Goal: Information Seeking & Learning: Find specific fact

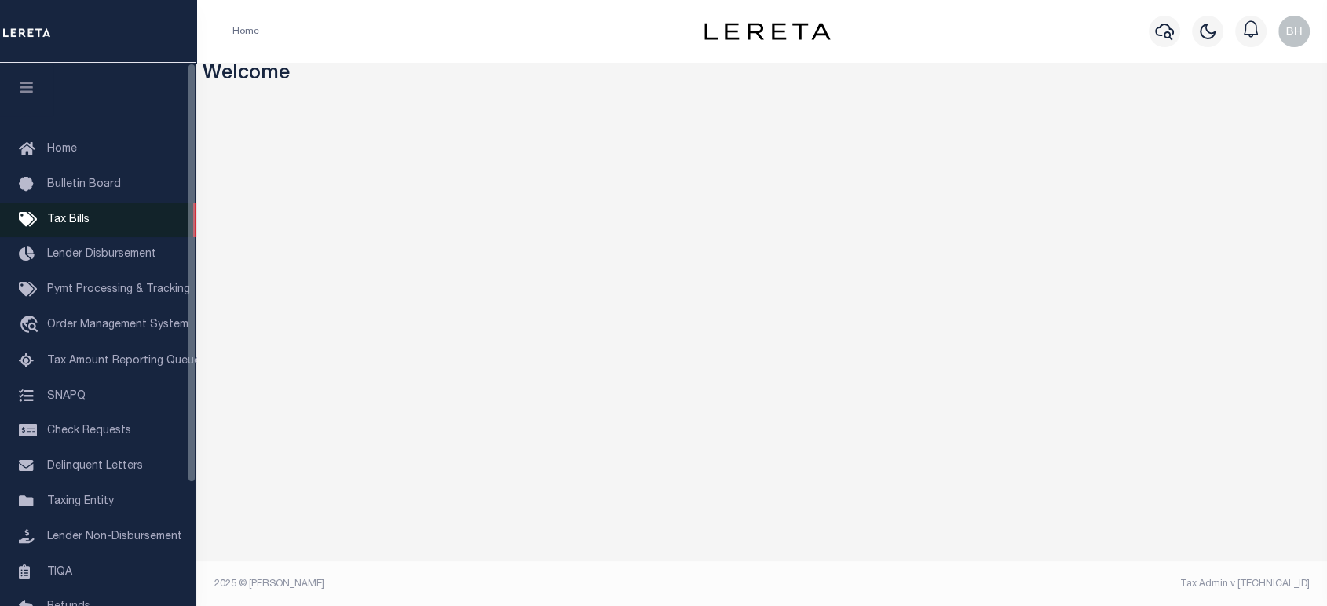
click at [83, 225] on span "Tax Bills" at bounding box center [68, 219] width 42 height 11
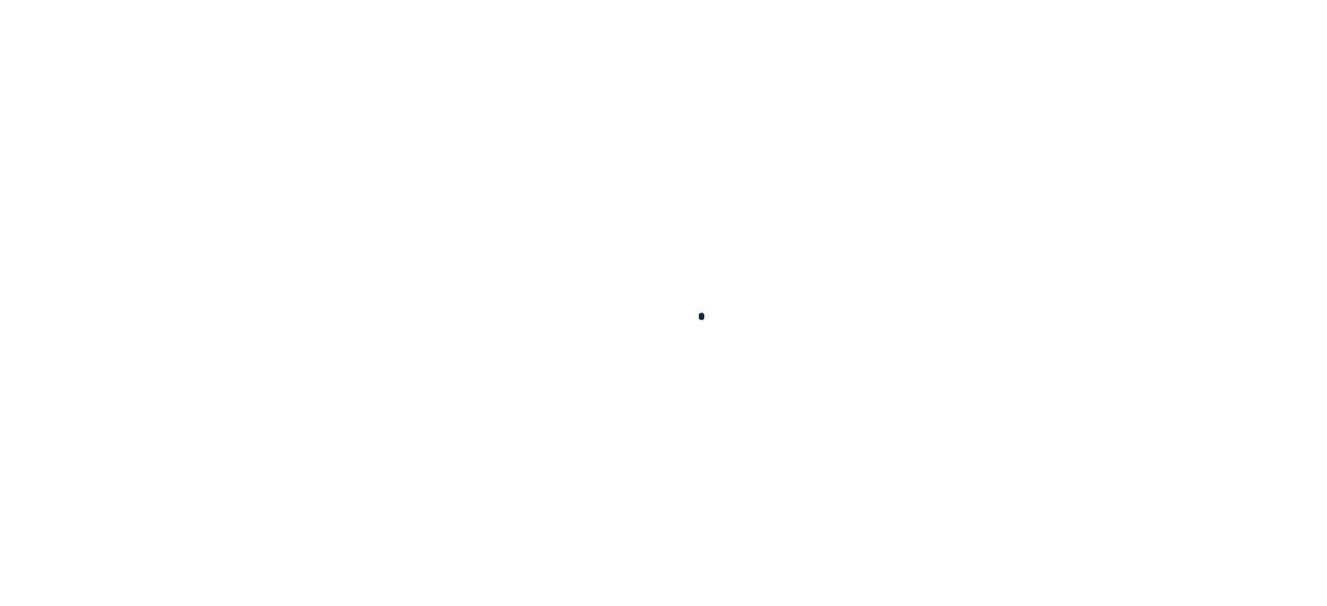
select select
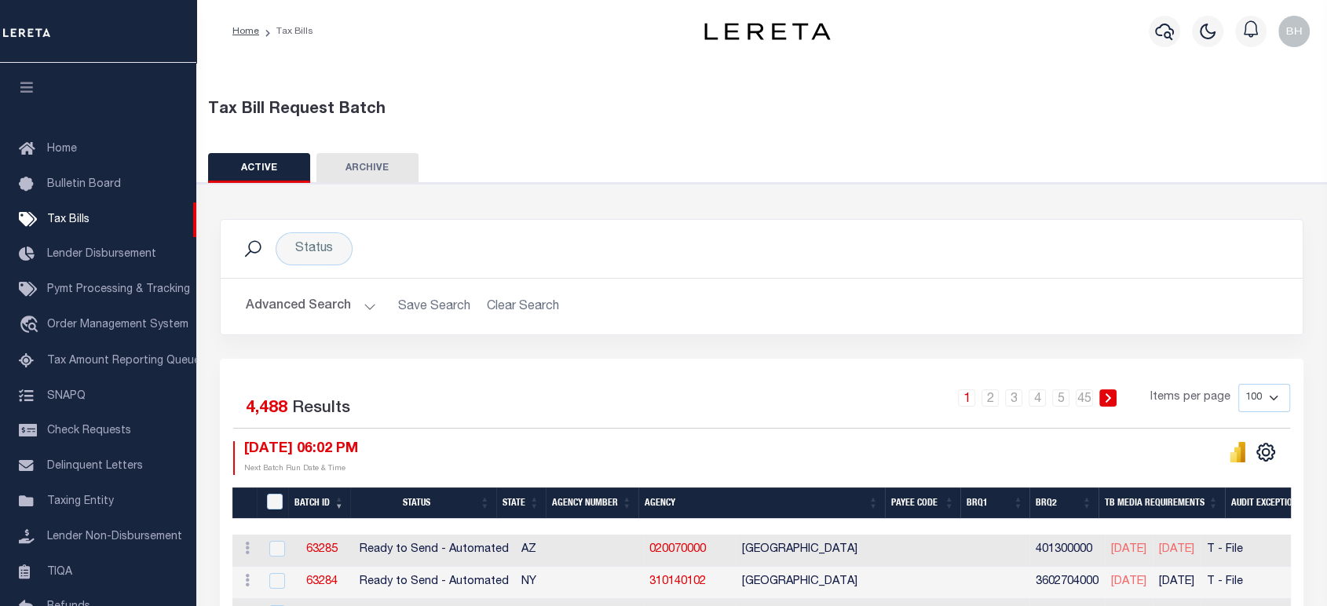
click at [316, 302] on button "Advanced Search" at bounding box center [311, 306] width 130 height 31
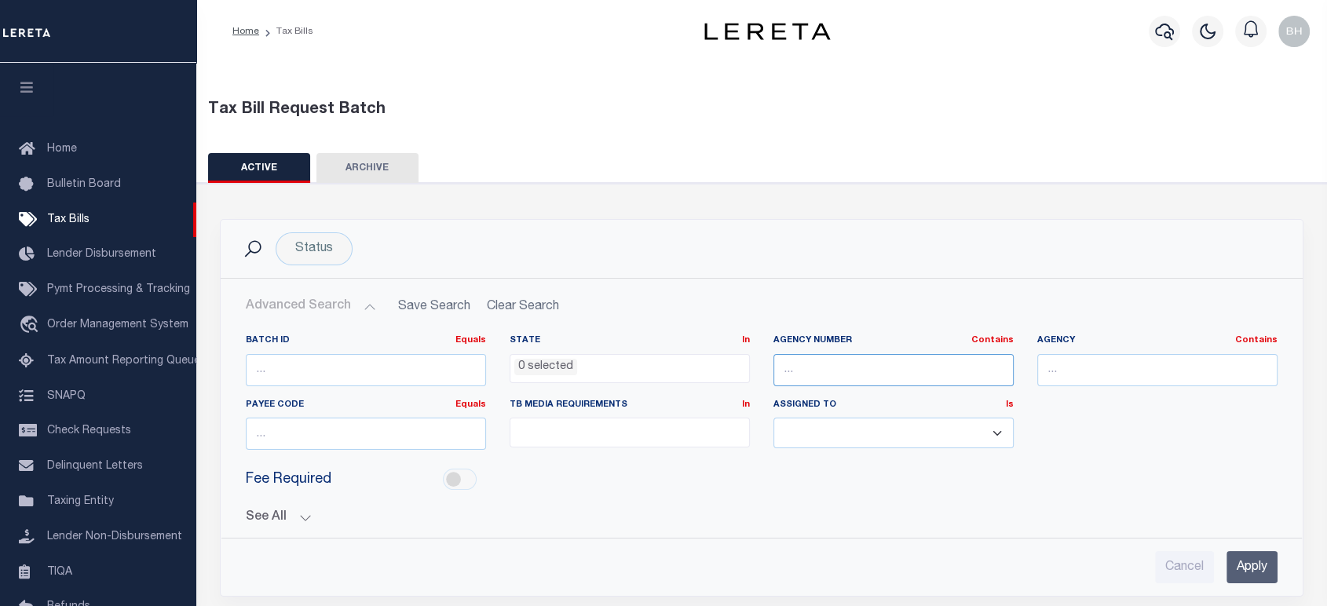
drag, startPoint x: 787, startPoint y: 367, endPoint x: 810, endPoint y: 374, distance: 23.6
click at [787, 367] on input "text" at bounding box center [893, 370] width 240 height 32
paste input "290140202"
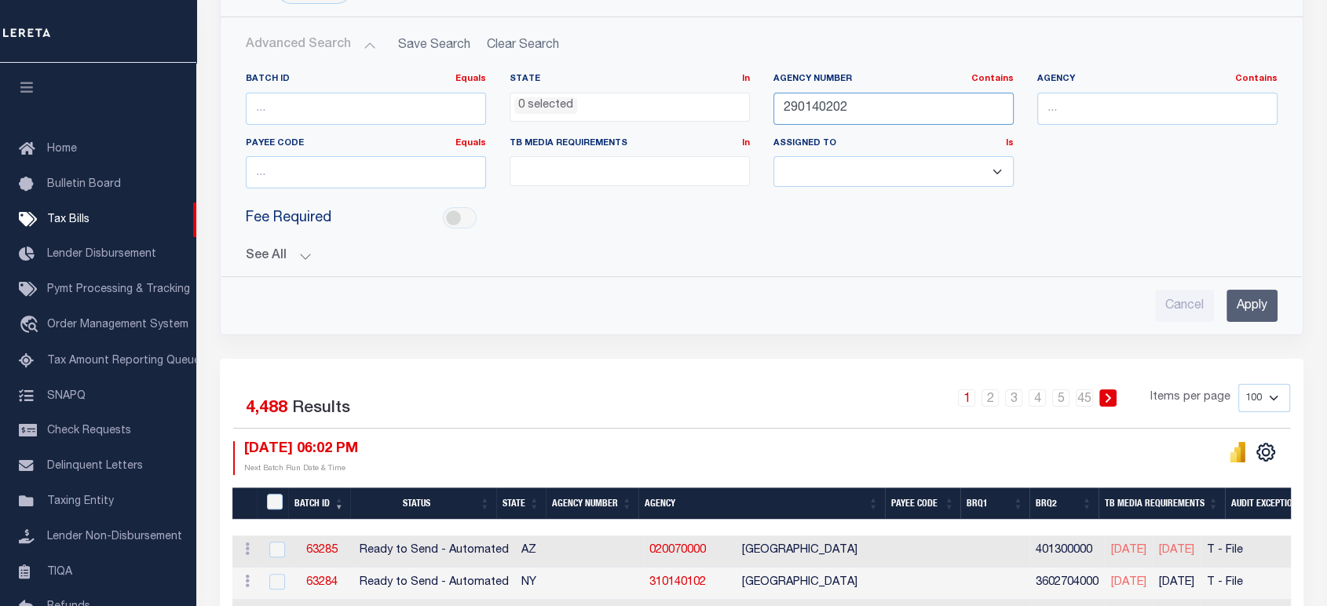
type input "290140202"
click at [1249, 295] on input "Apply" at bounding box center [1252, 306] width 51 height 32
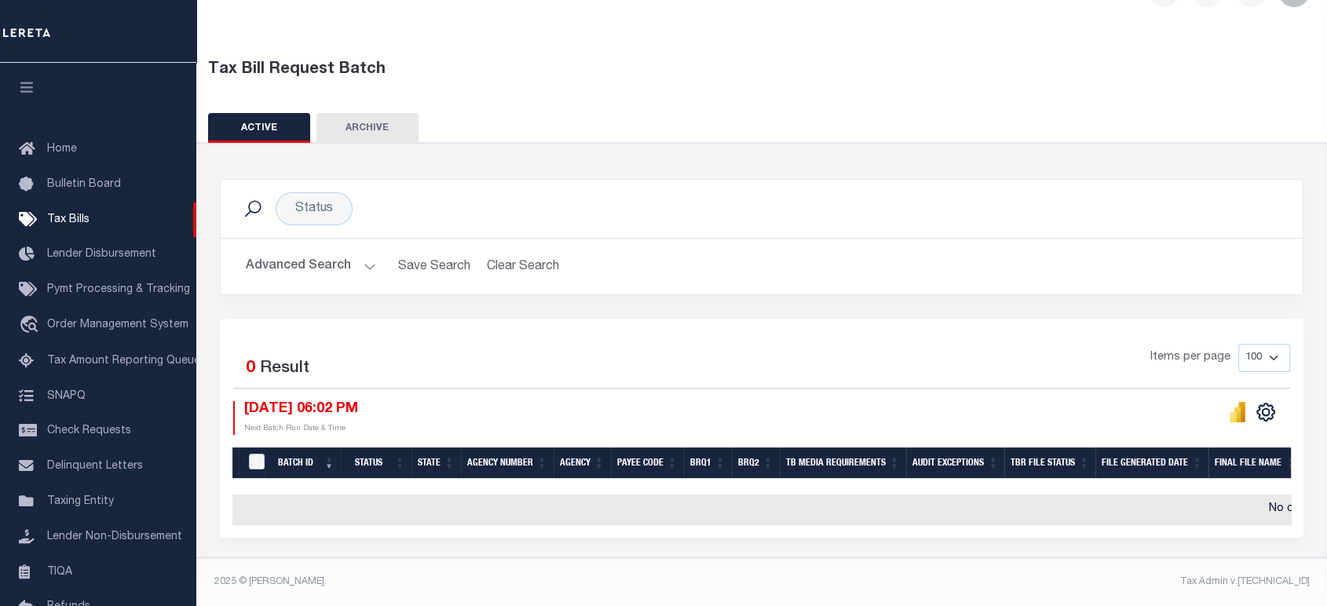
scroll to position [48, 0]
click at [304, 257] on button "Advanced Search" at bounding box center [311, 266] width 130 height 31
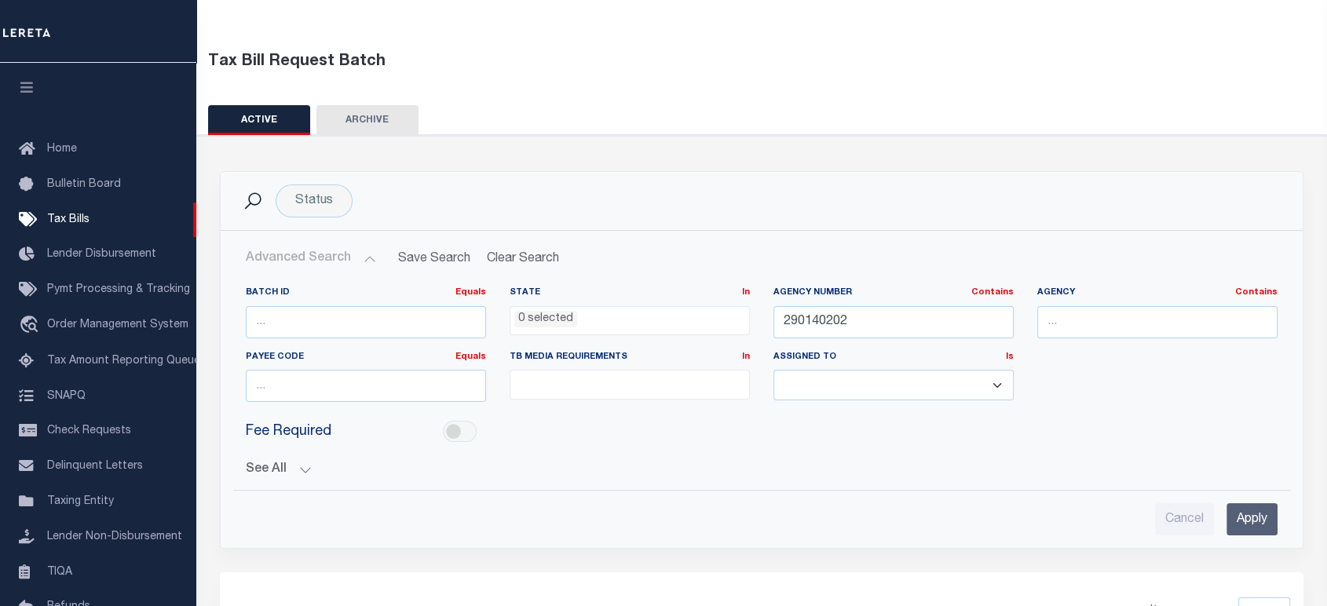
scroll to position [222, 0]
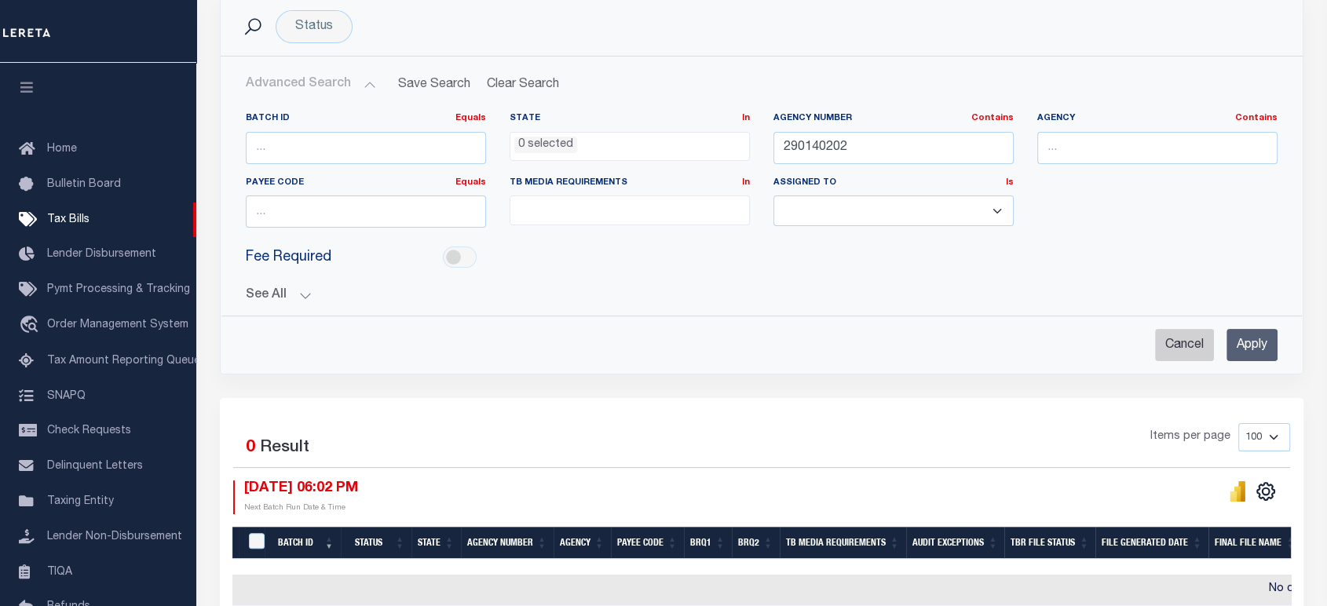
click at [1201, 339] on input "Cancel" at bounding box center [1184, 345] width 59 height 32
checkbox input "true"
select select
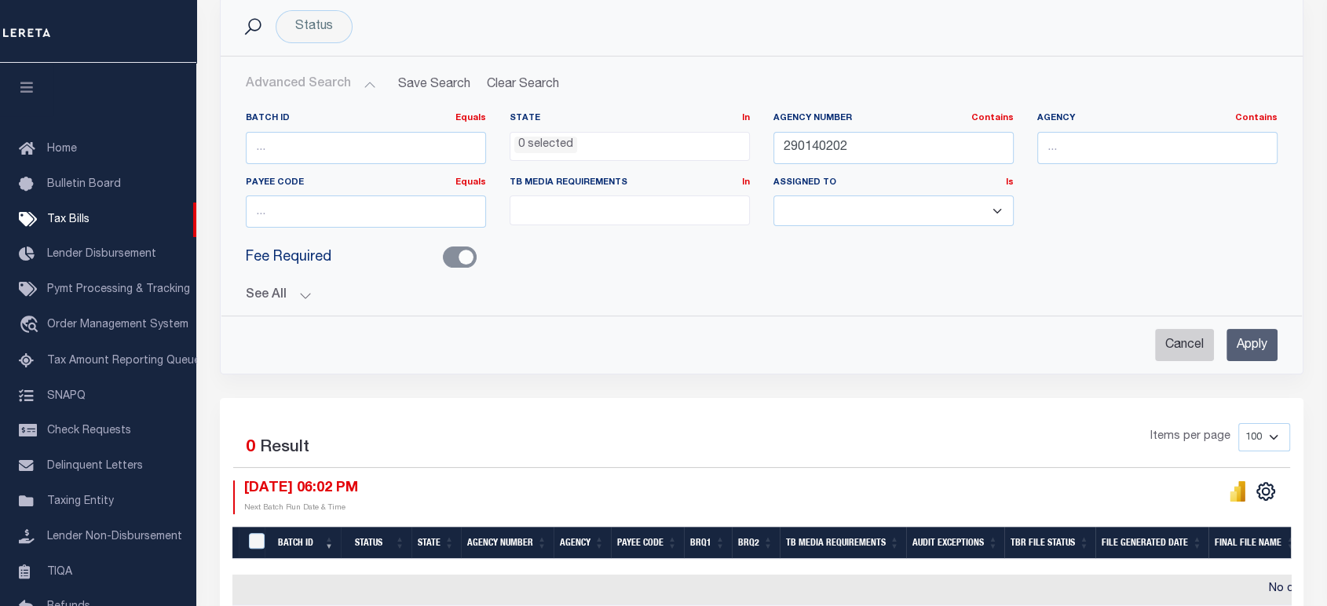
select select
checkbox input "false"
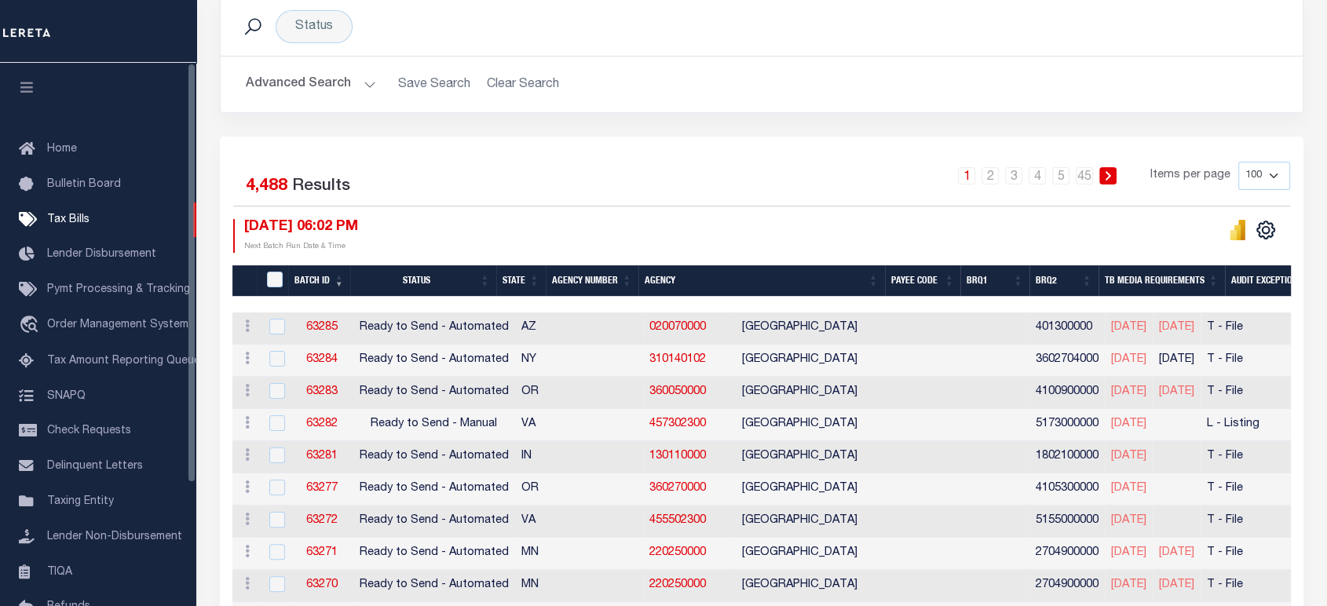
click at [320, 88] on button "Advanced Search" at bounding box center [311, 84] width 130 height 31
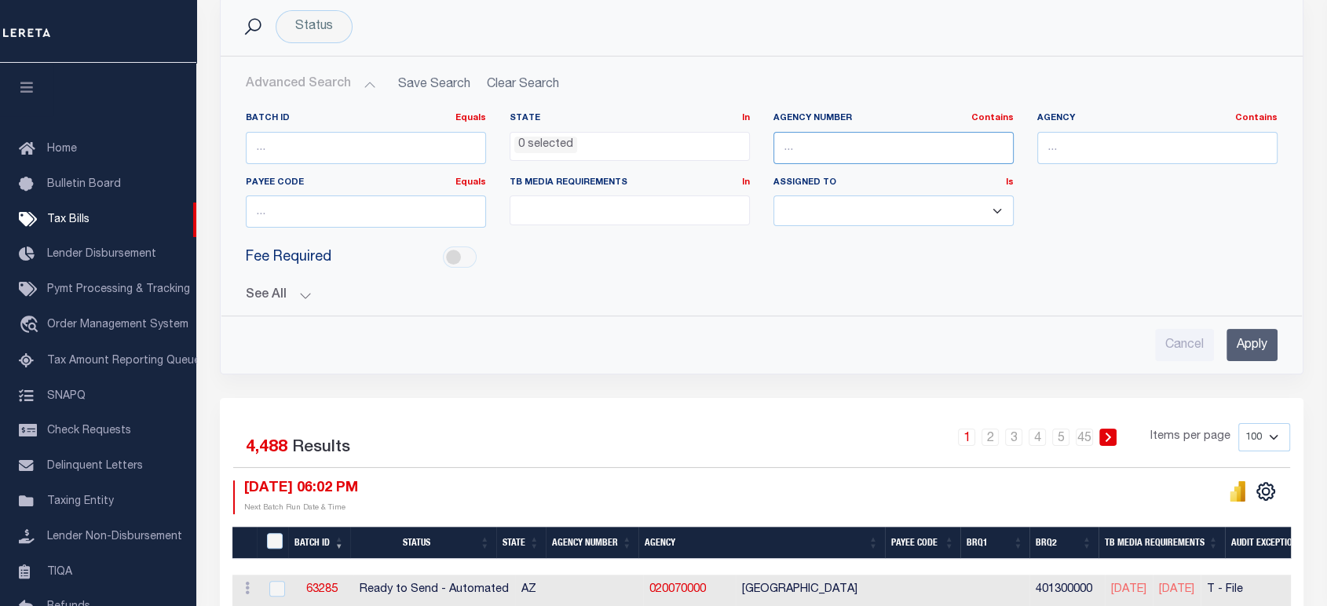
drag, startPoint x: 879, startPoint y: 152, endPoint x: 884, endPoint y: 162, distance: 10.5
click at [879, 152] on input "text" at bounding box center [893, 148] width 240 height 32
paste input "290140202"
type input "290140202"
drag, startPoint x: 1262, startPoint y: 337, endPoint x: 1036, endPoint y: 293, distance: 229.6
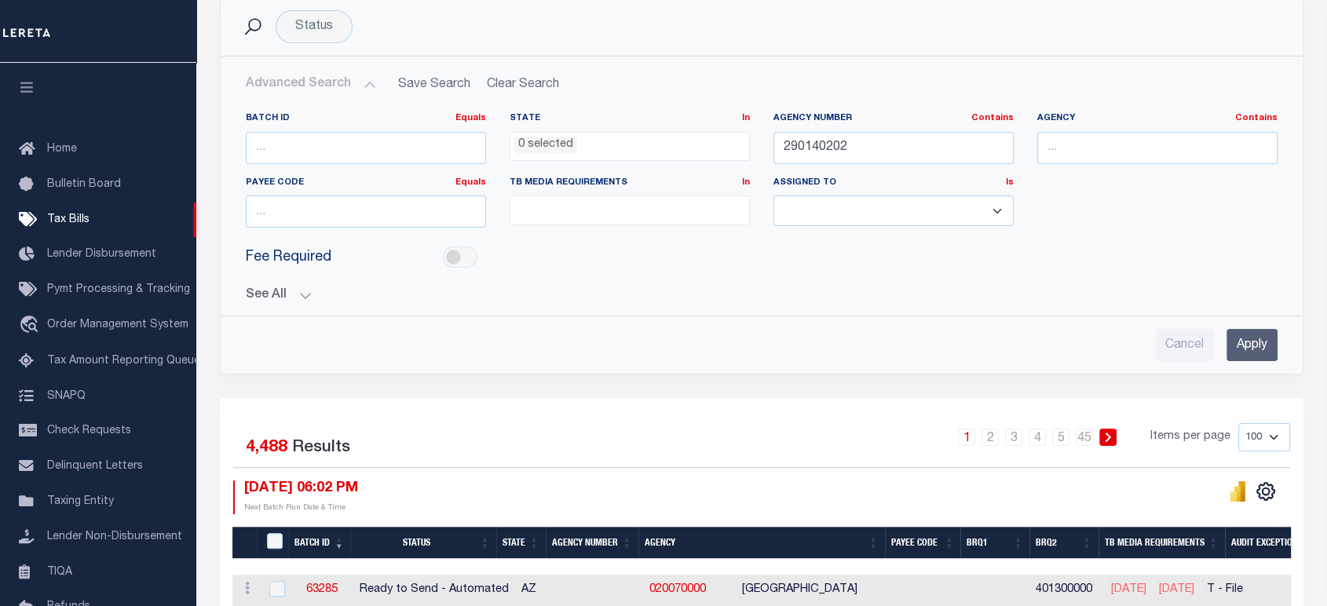
click at [1261, 337] on input "Apply" at bounding box center [1252, 345] width 51 height 32
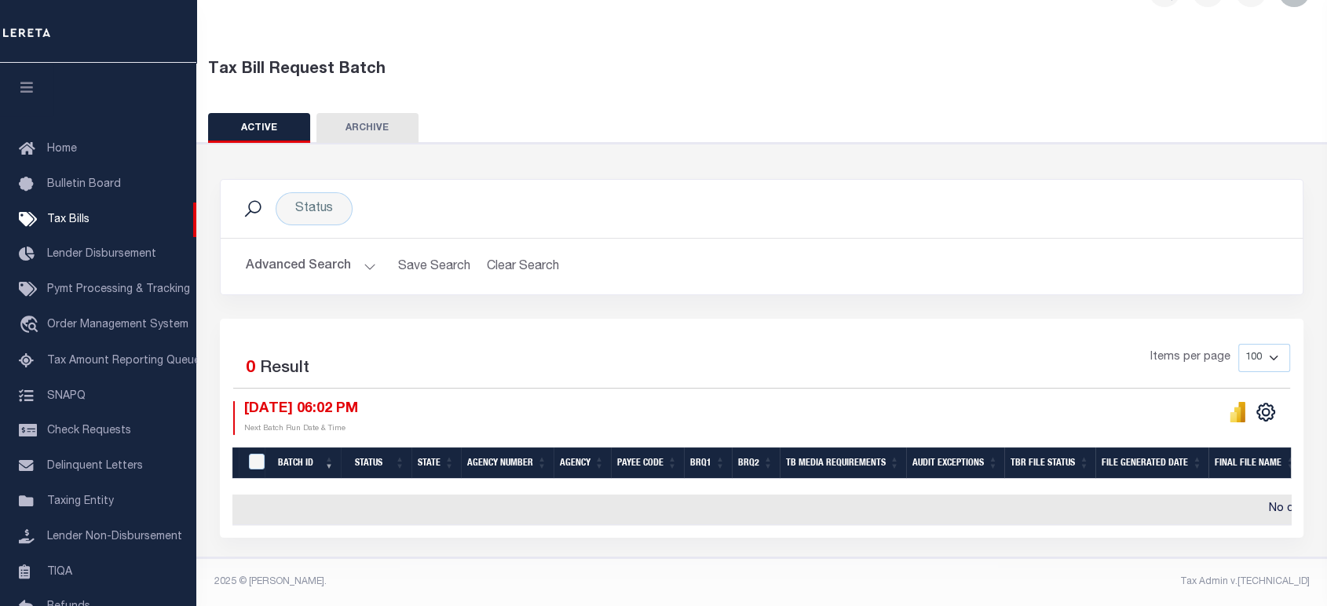
scroll to position [48, 0]
click at [492, 254] on button "Clear Search" at bounding box center [523, 266] width 86 height 31
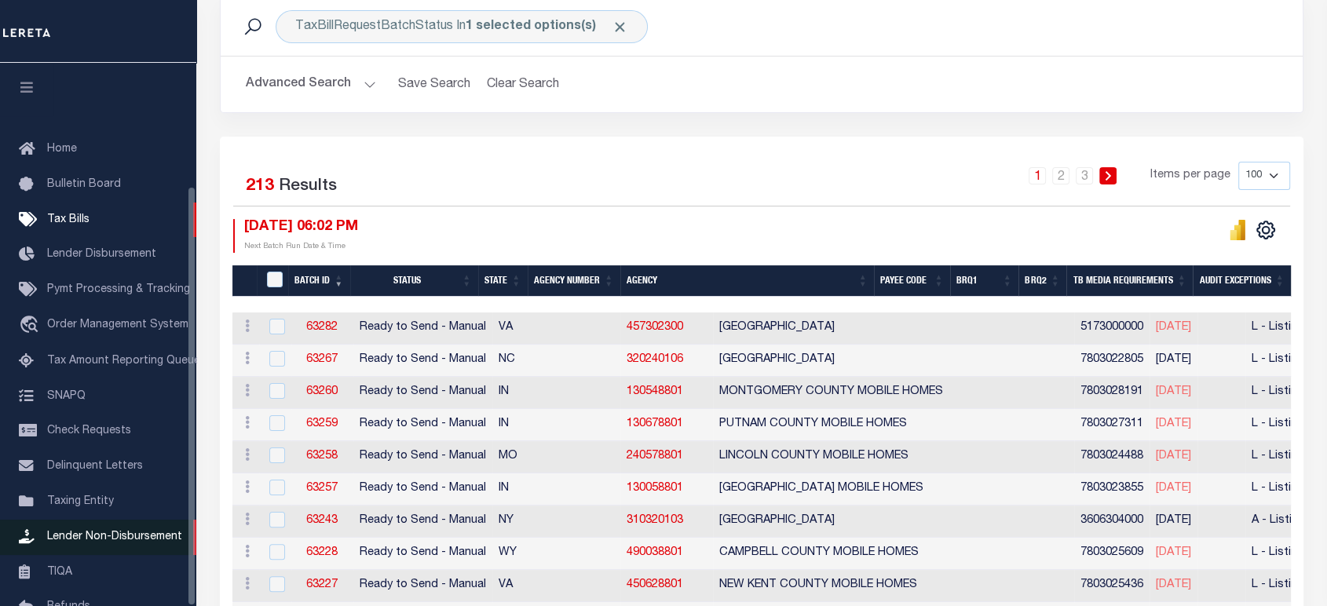
scroll to position [159, 0]
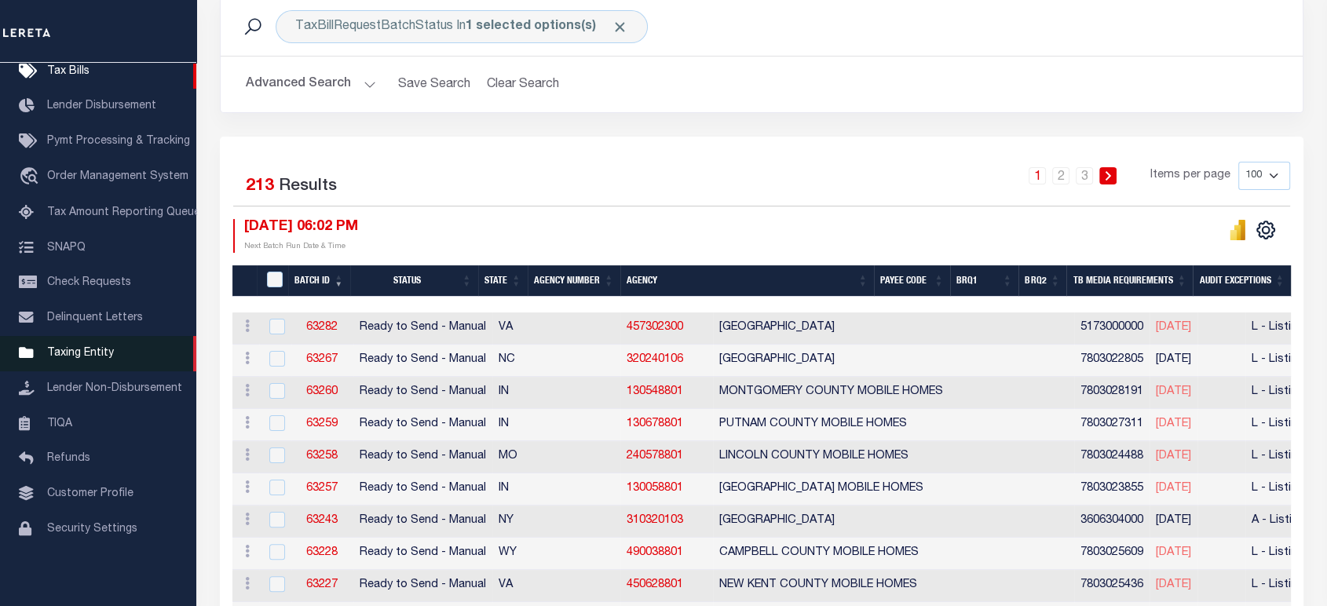
click at [81, 348] on span "Taxing Entity" at bounding box center [80, 353] width 67 height 11
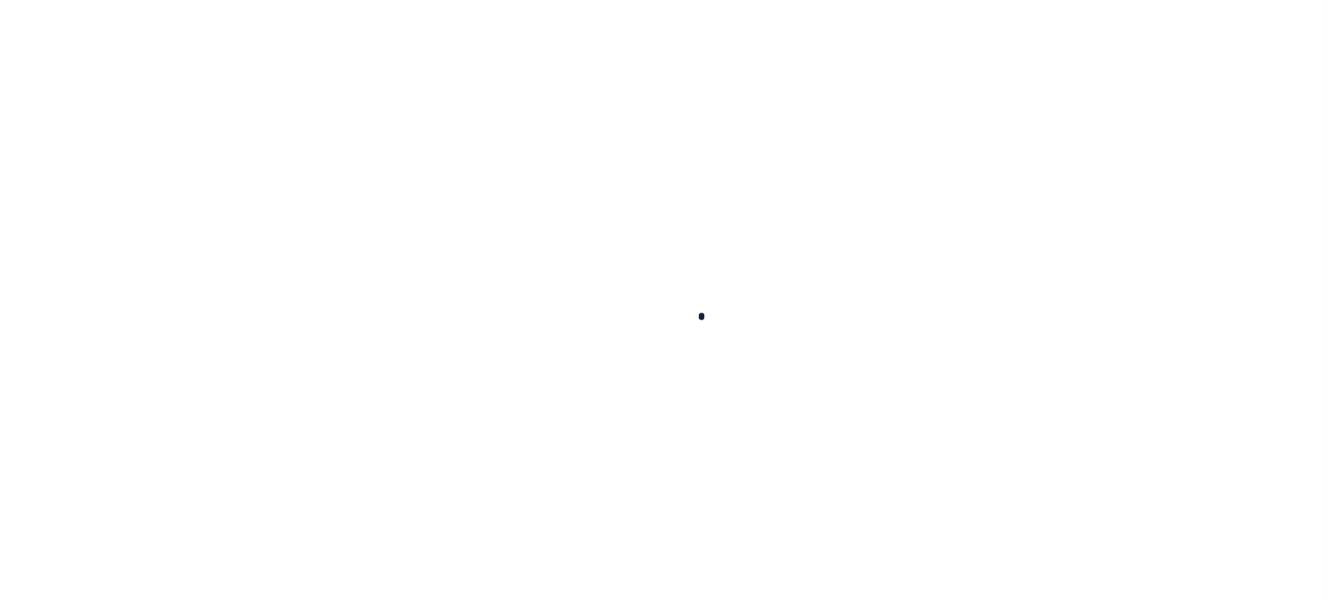
select select
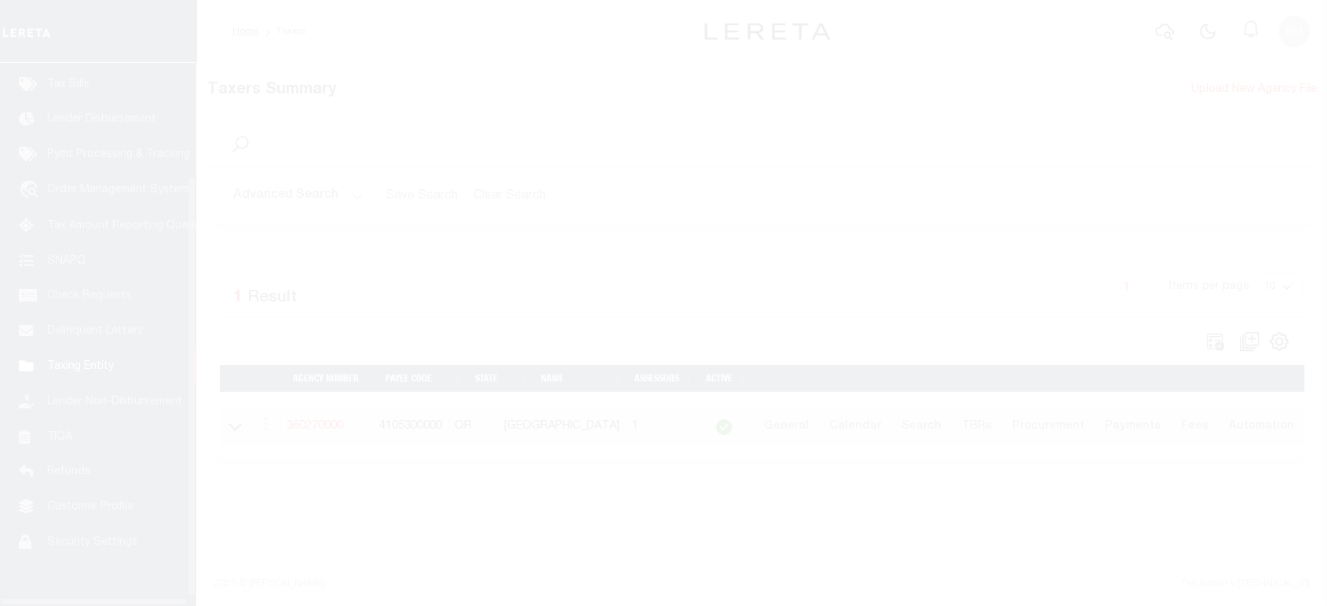
scroll to position [159, 0]
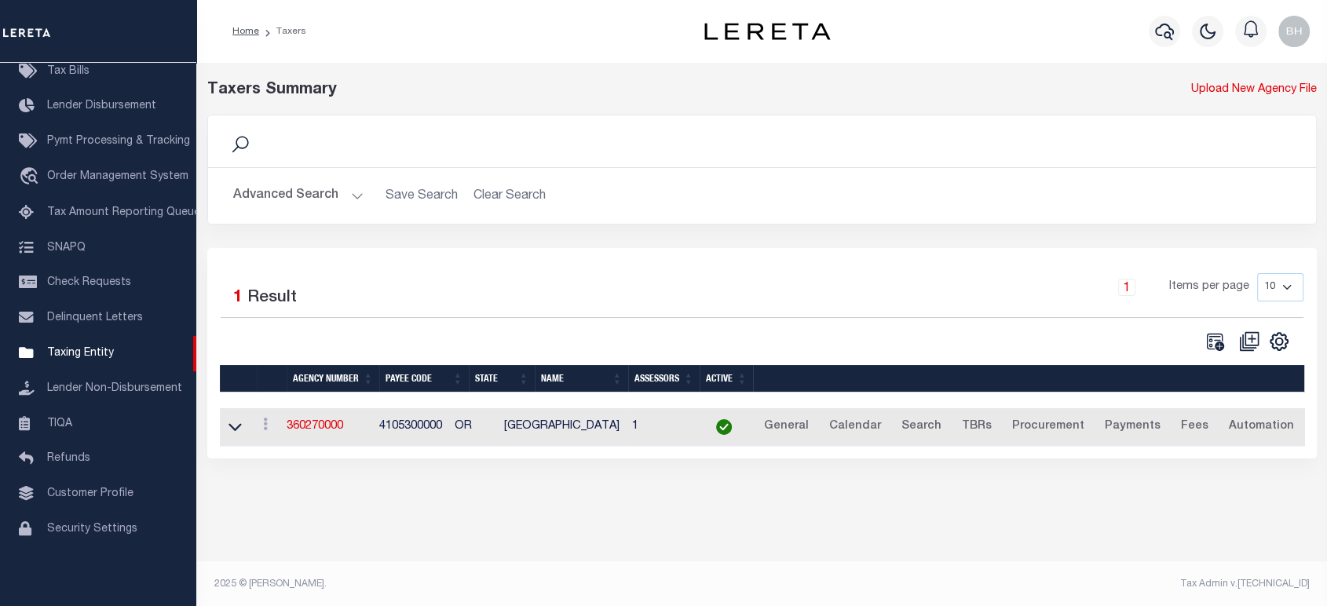
click at [343, 192] on button "Advanced Search" at bounding box center [298, 196] width 130 height 31
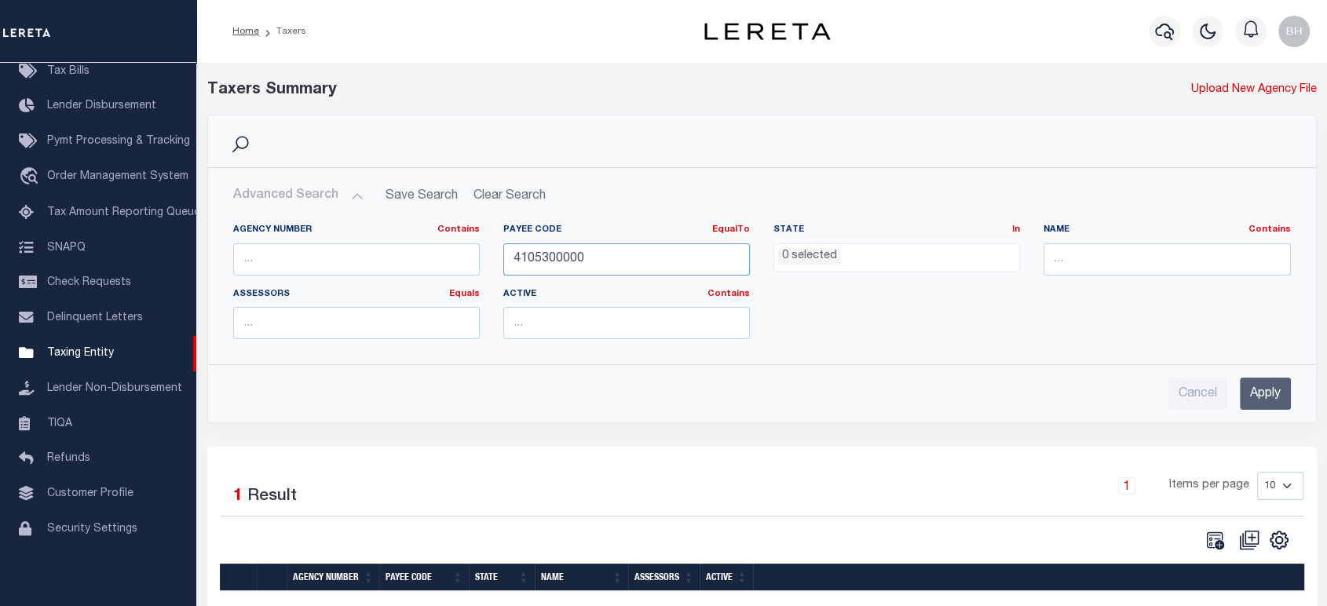
drag, startPoint x: 607, startPoint y: 258, endPoint x: 404, endPoint y: 248, distance: 202.8
click at [400, 261] on div "Agency Number Contains Contains Is Payee Code EqualTo Equals Is Not Equal To Is…" at bounding box center [761, 288] width 1081 height 128
drag, startPoint x: 378, startPoint y: 252, endPoint x: 395, endPoint y: 268, distance: 22.8
click at [378, 252] on input "text" at bounding box center [356, 259] width 247 height 32
paste input "290140202"
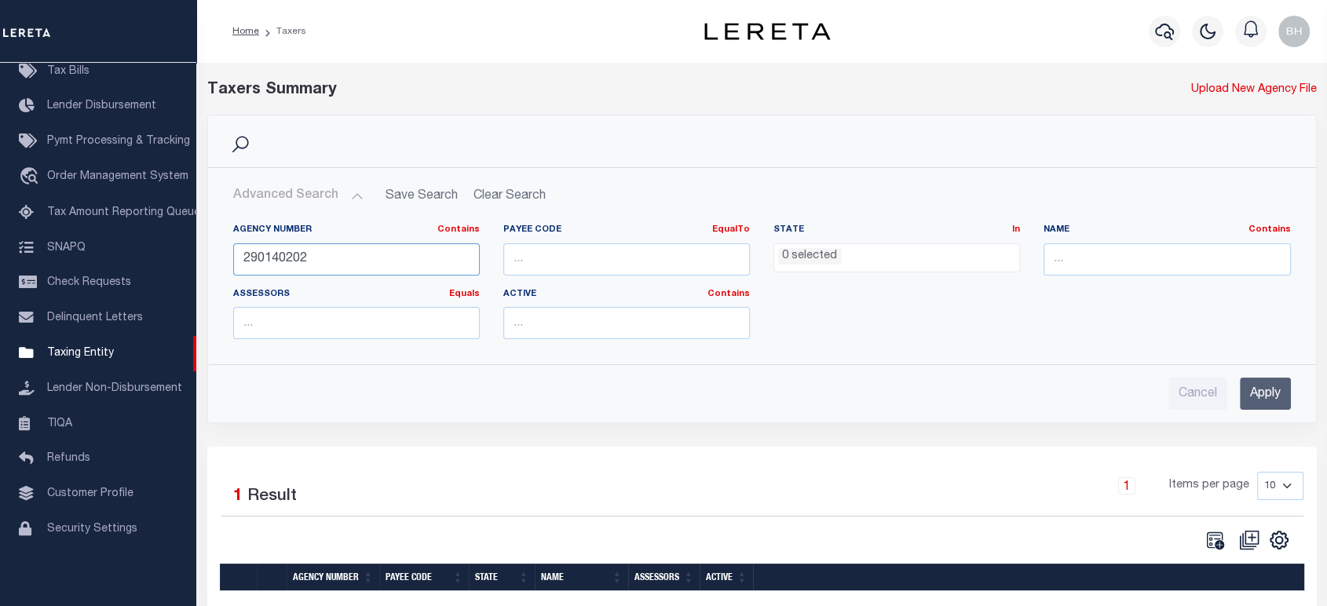
type input "290140202"
click at [1256, 402] on input "Apply" at bounding box center [1265, 394] width 51 height 32
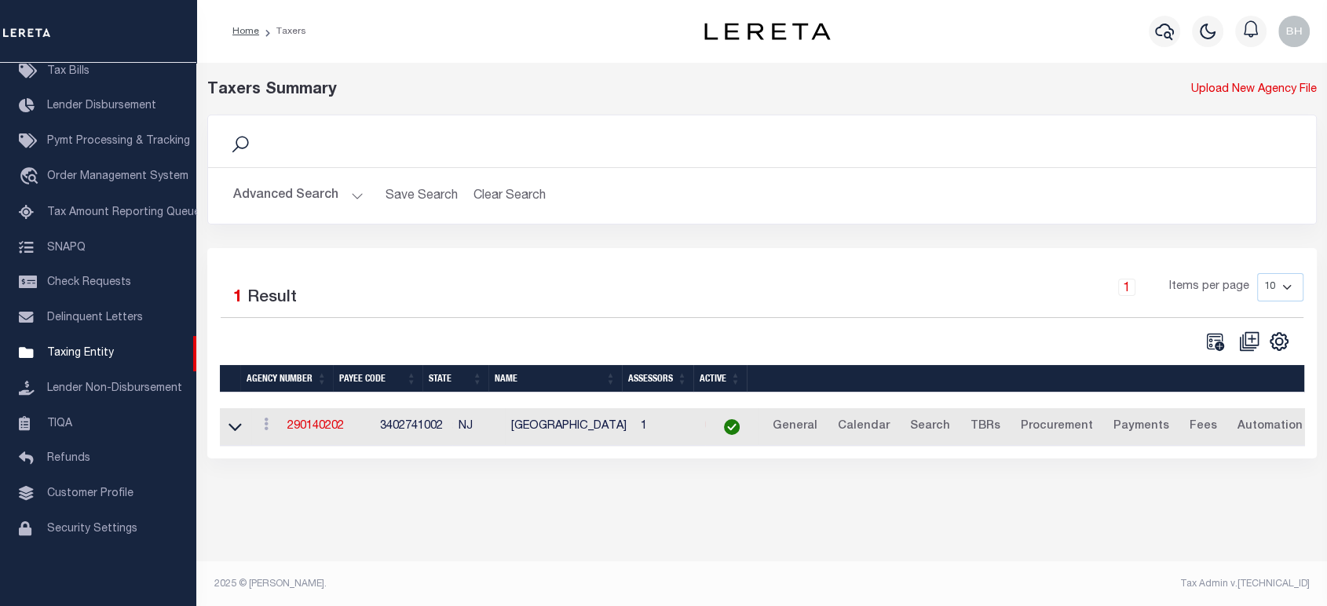
scroll to position [0, 0]
click at [318, 426] on link "290140202" at bounding box center [315, 426] width 57 height 11
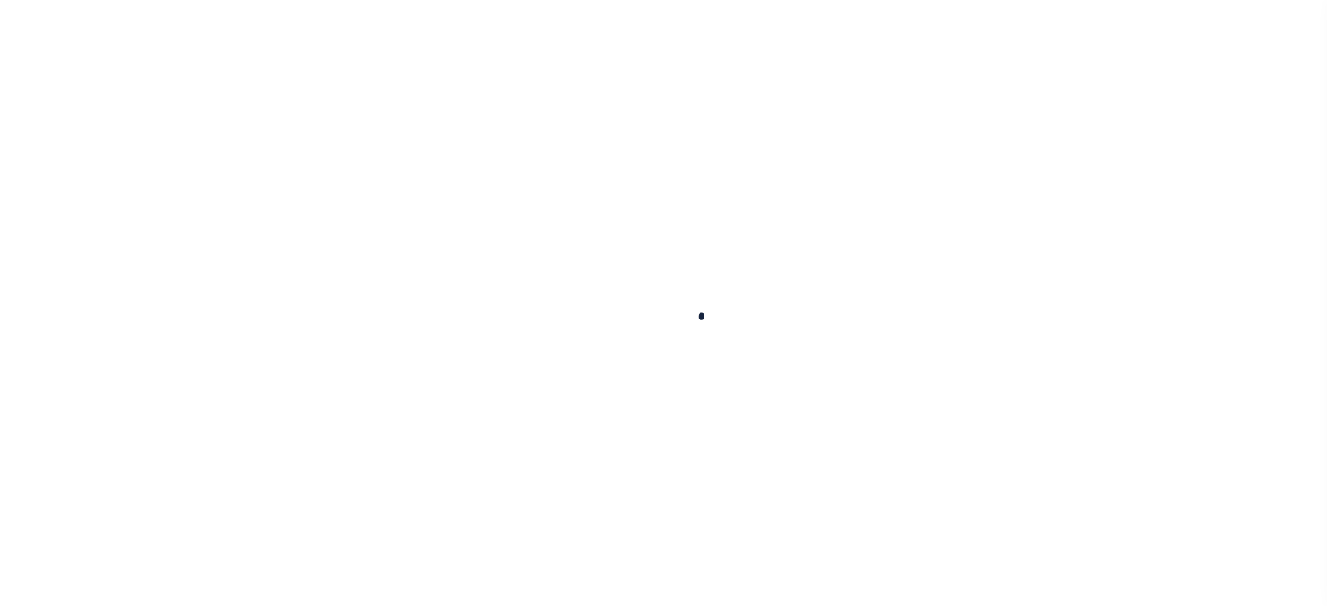
select select
checkbox input "false"
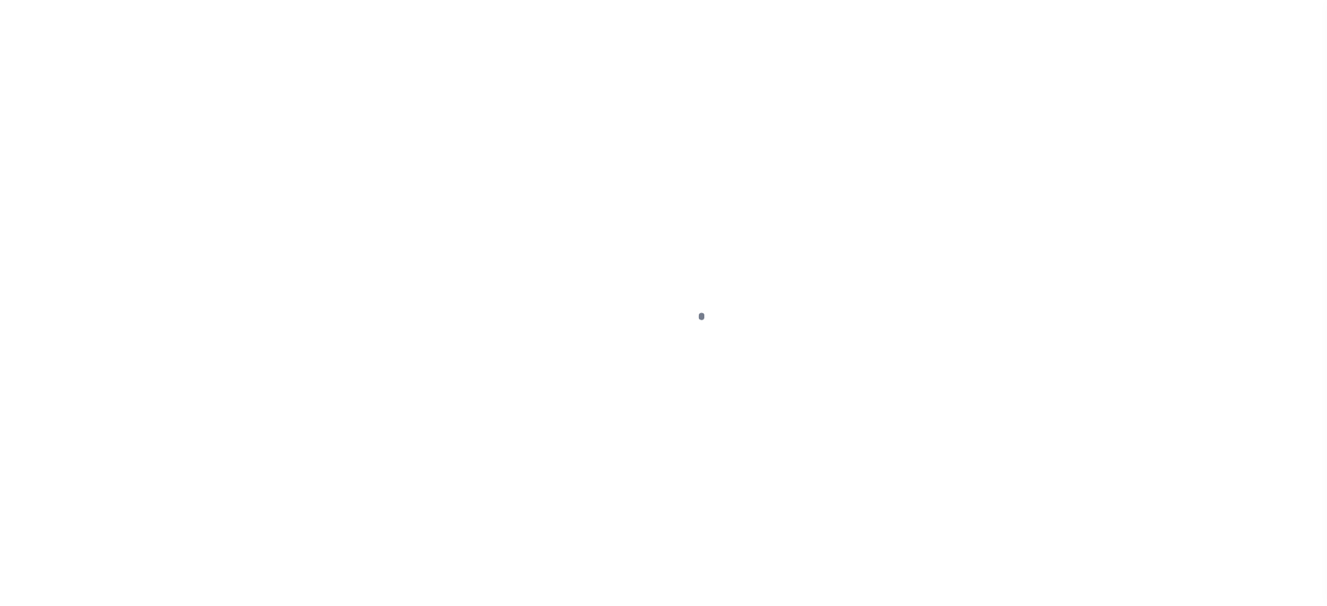
checkbox input "false"
type input "3402741002"
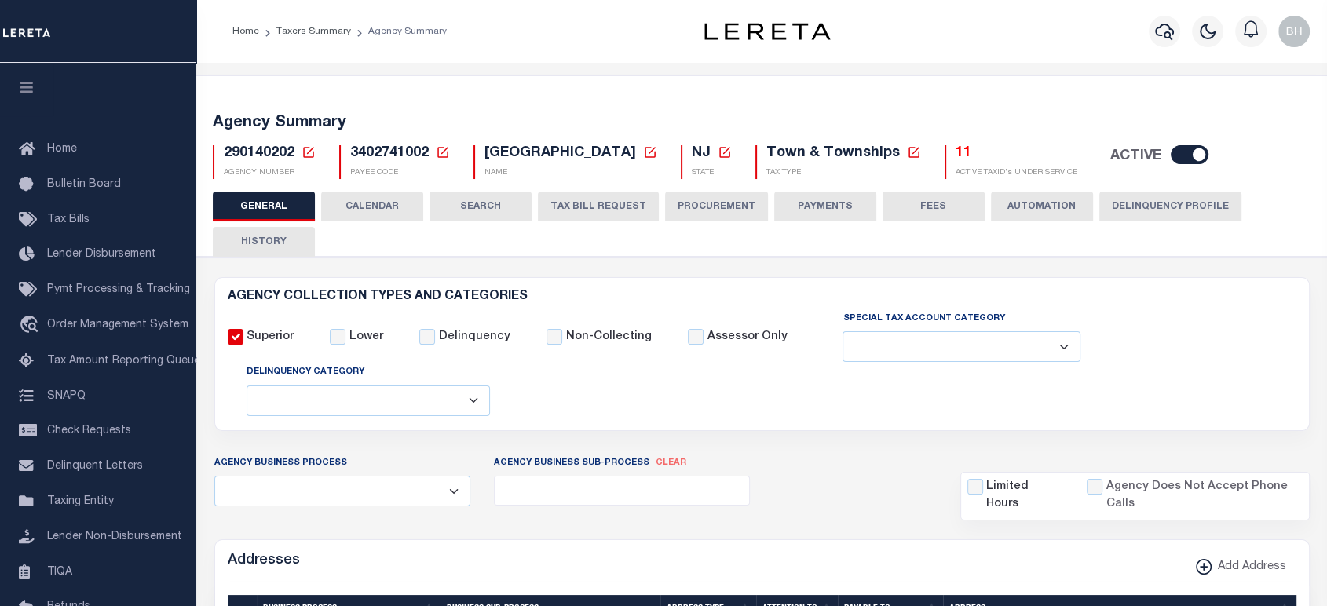
click at [564, 205] on button "TAX BILL REQUEST" at bounding box center [598, 207] width 121 height 30
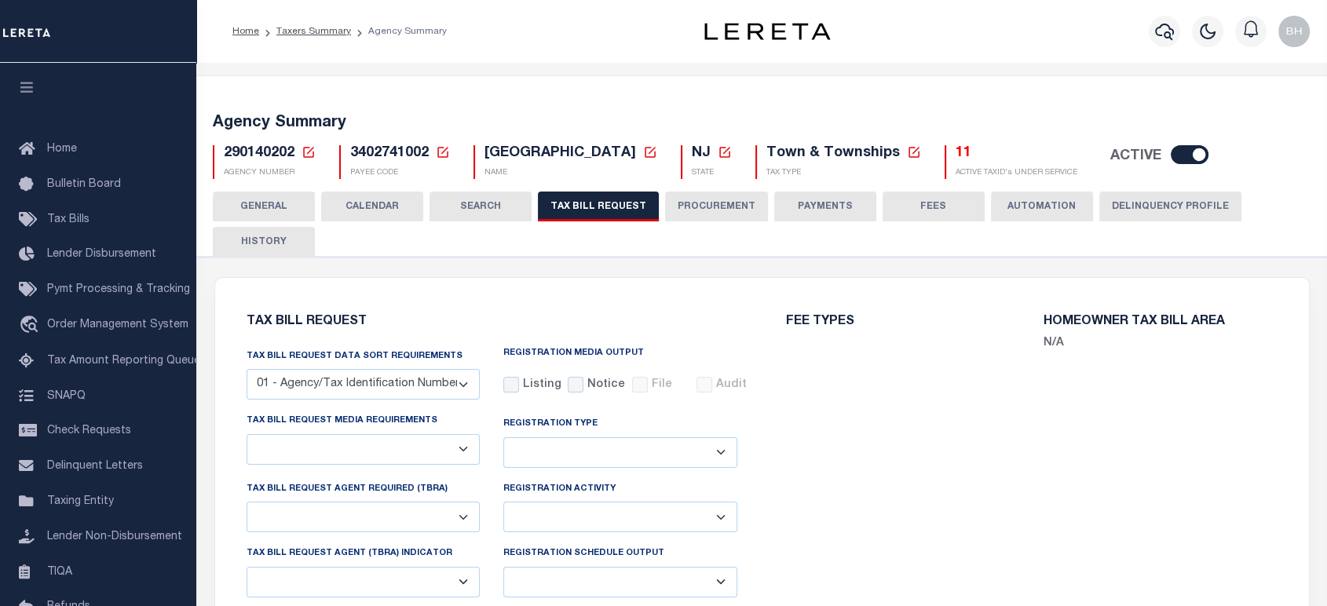
select select "27"
select select "22"
select select "true"
select select "13"
select select "1"
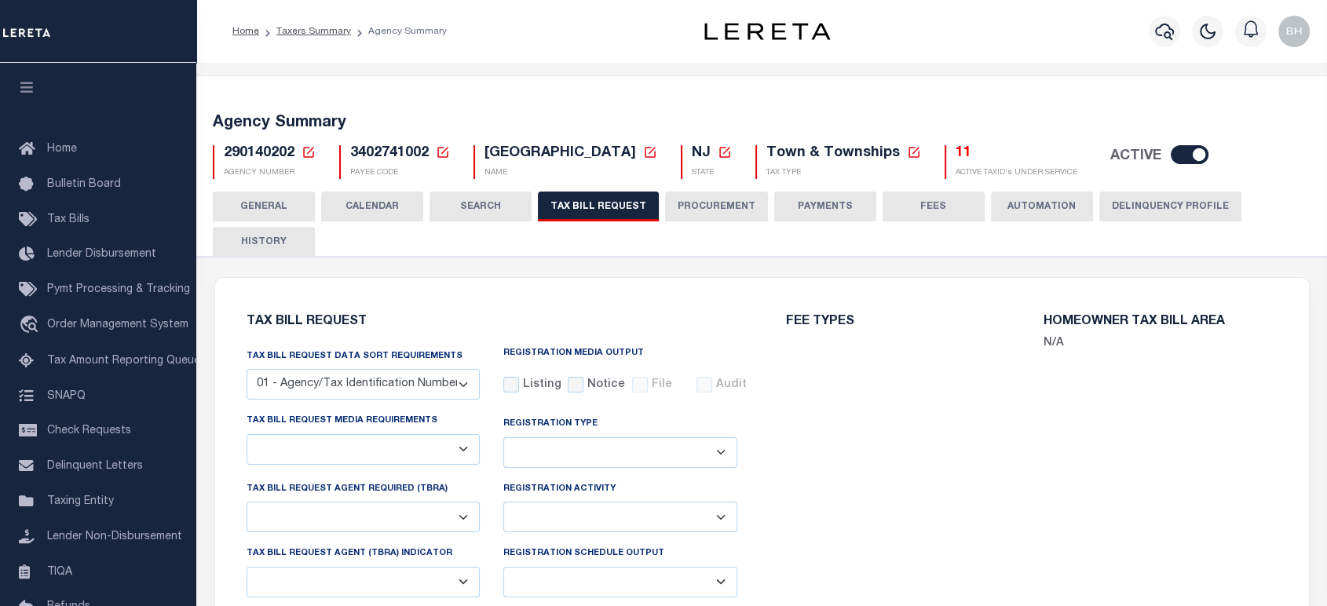
type input "00597"
select select
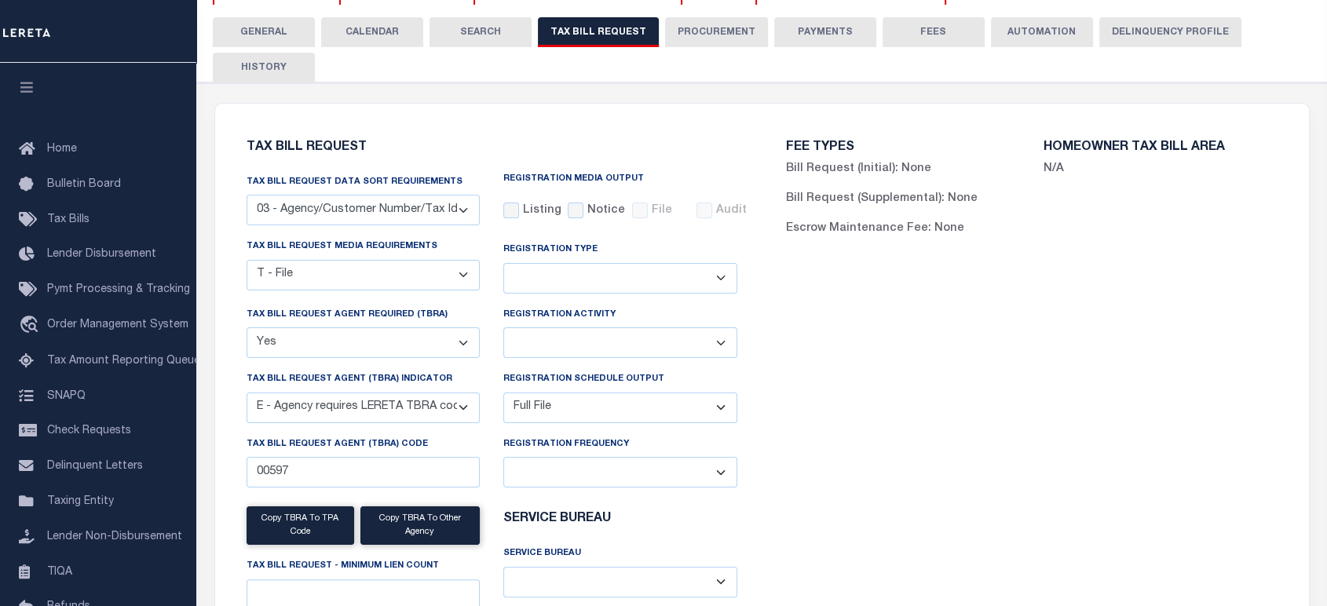
scroll to position [261, 0]
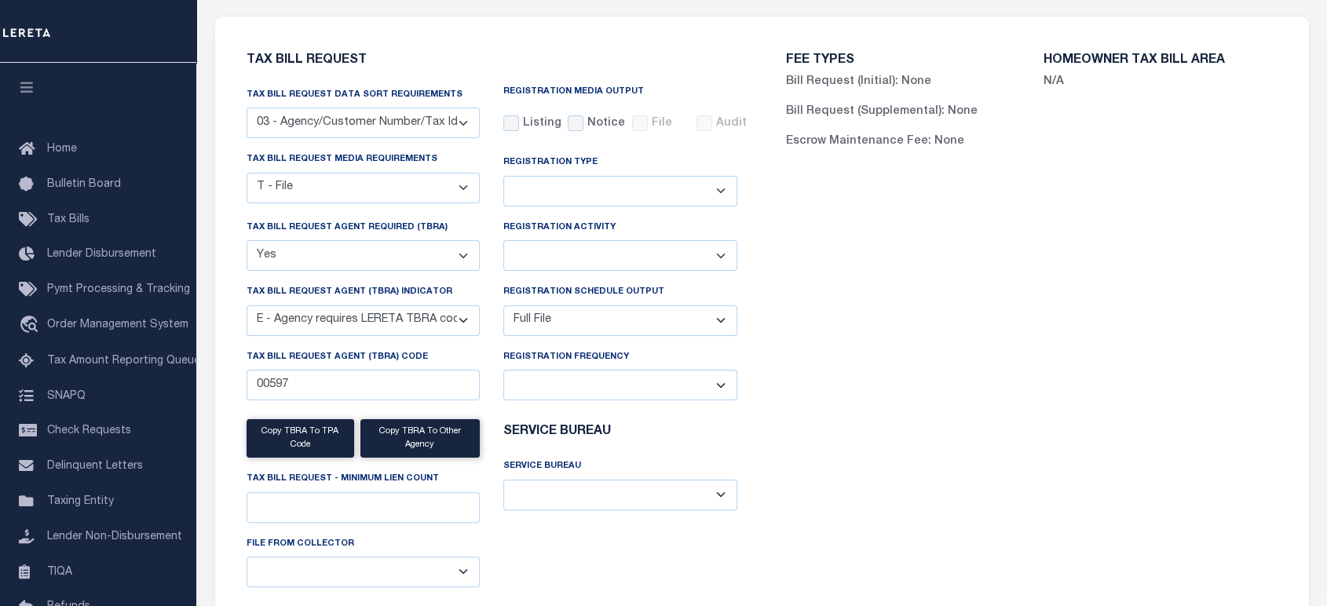
click at [350, 185] on select "A - Listing, File B - Blank Disk E - Notice, Listing F - Form G - Survey L - Li…" at bounding box center [364, 188] width 234 height 31
drag, startPoint x: 1077, startPoint y: 379, endPoint x: 1047, endPoint y: 393, distance: 32.7
click at [1077, 379] on div "FEE TYPES Bill Request (Initial): None Bill Request (Supplemental): None Escrow…" at bounding box center [1032, 336] width 540 height 602
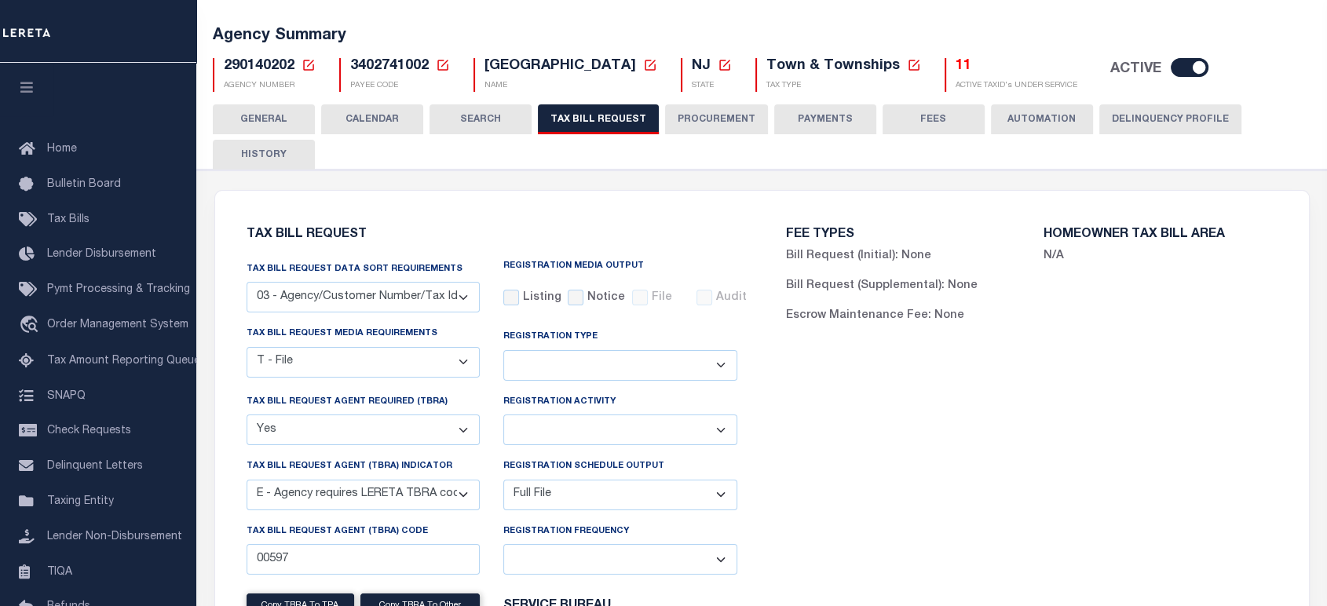
scroll to position [0, 0]
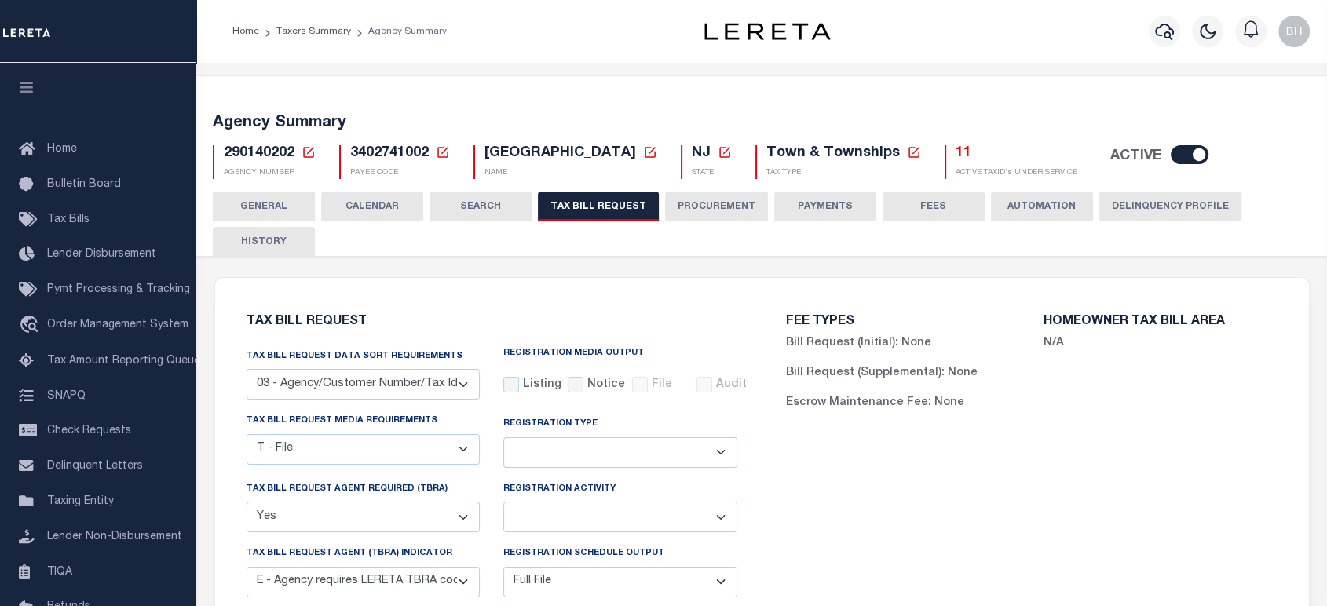
click at [362, 206] on button "CALENDAR" at bounding box center [372, 207] width 102 height 30
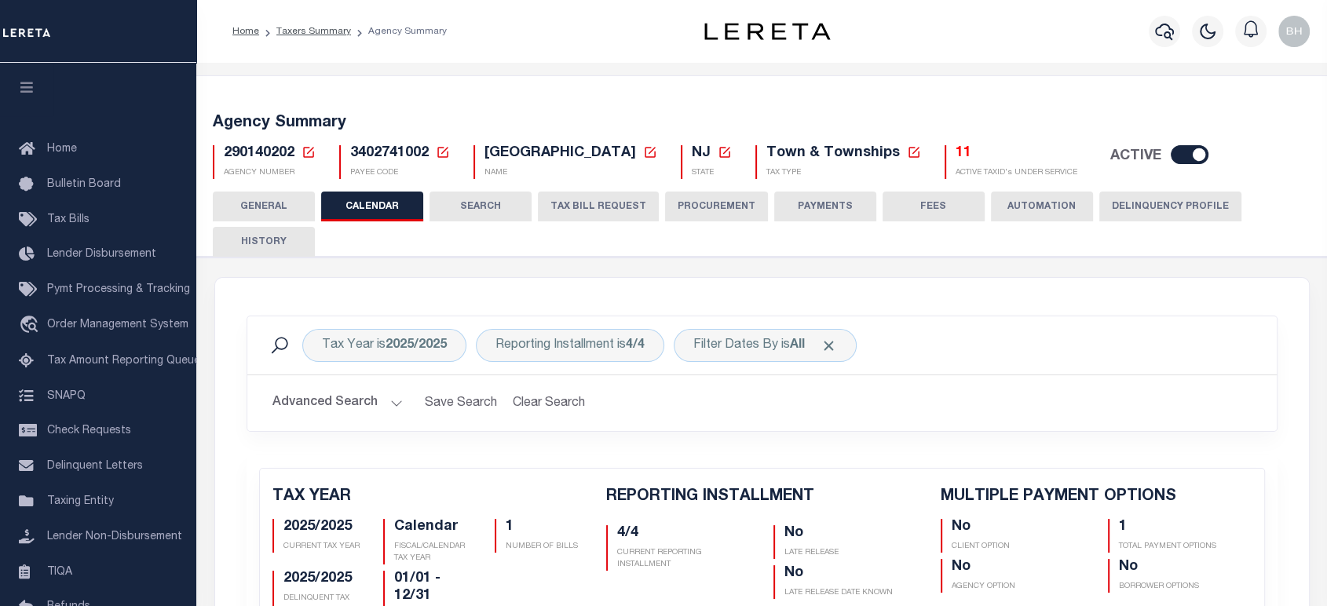
checkbox input "false"
type input "1"
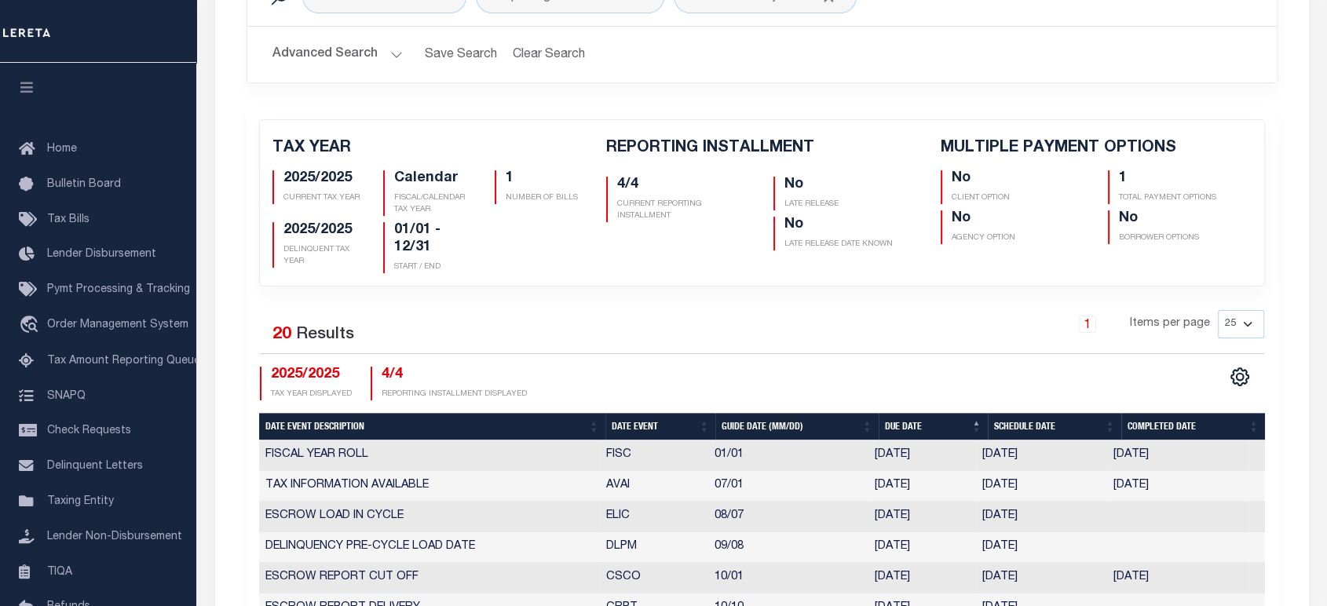
scroll to position [436, 0]
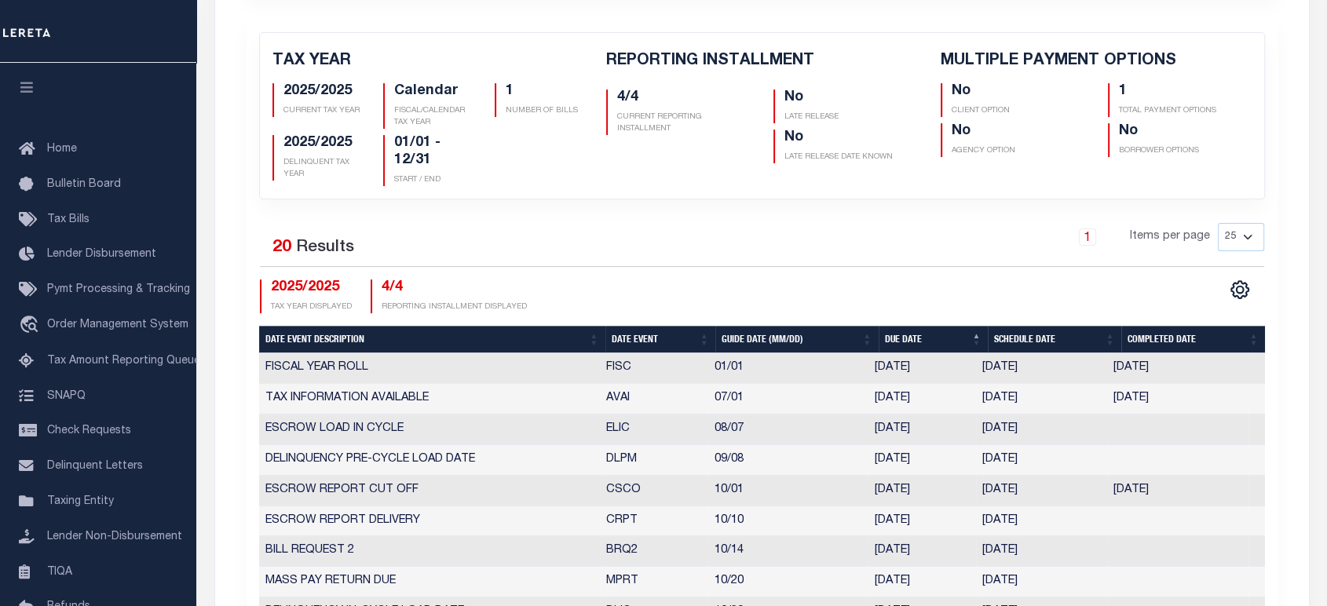
click at [638, 337] on th "Date Event" at bounding box center [660, 339] width 110 height 27
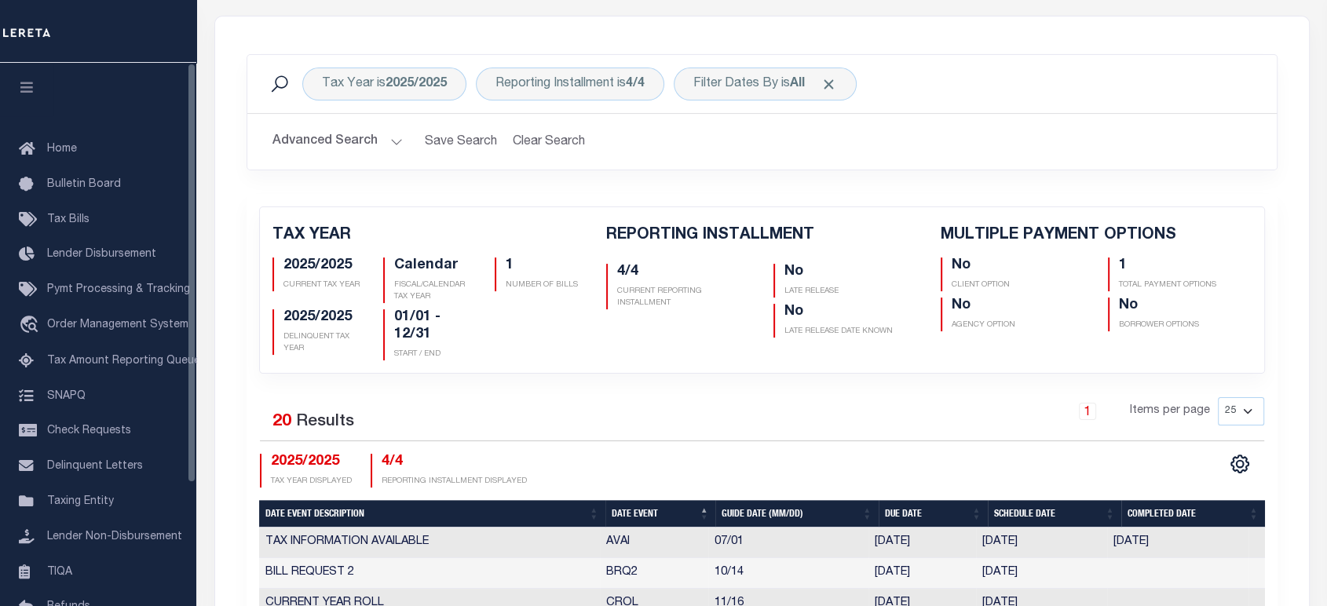
click at [60, 225] on span "Tax Bills" at bounding box center [68, 219] width 42 height 11
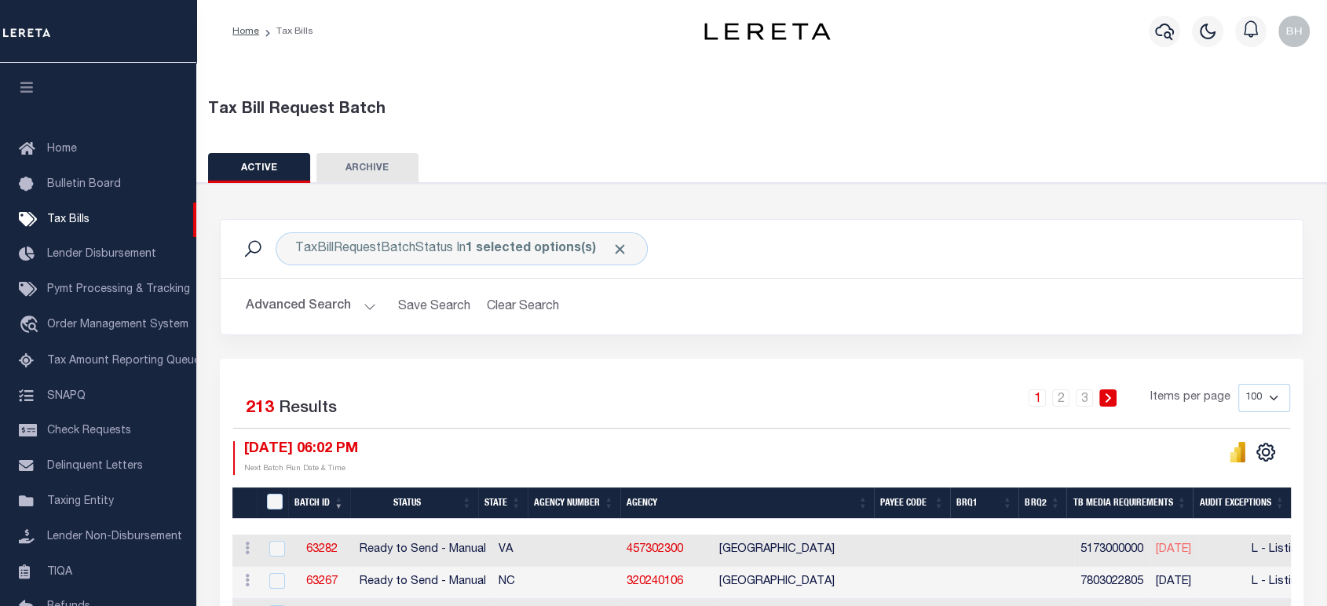
click at [294, 292] on button "Advanced Search" at bounding box center [311, 306] width 130 height 31
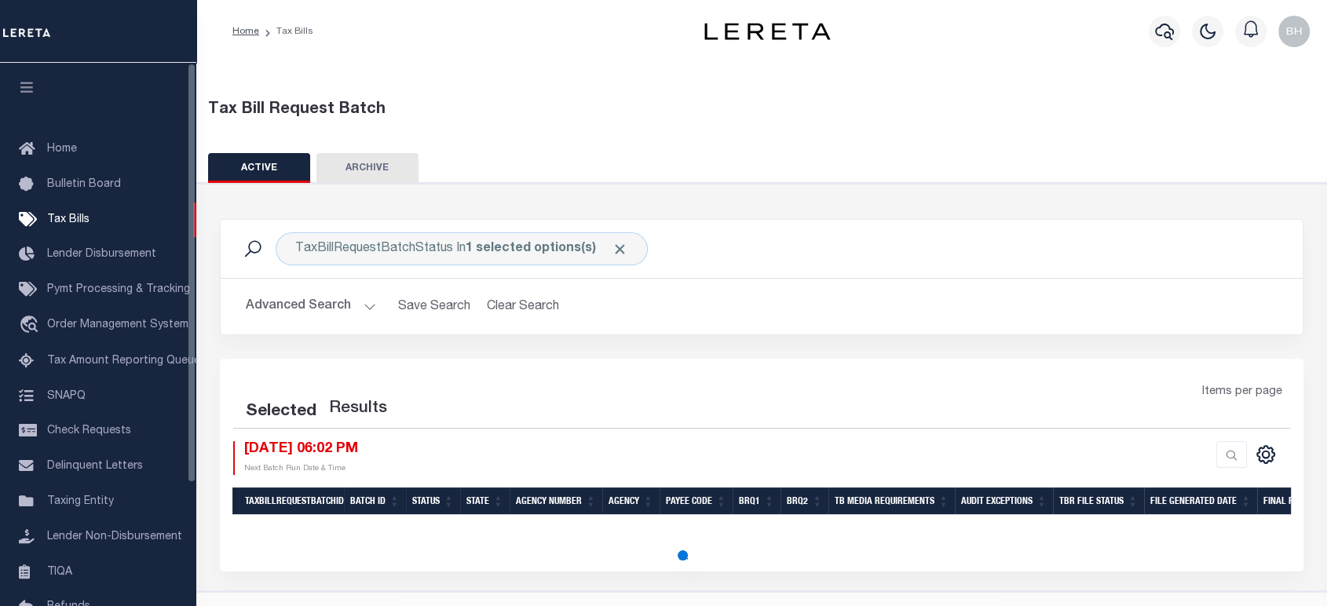
scroll to position [31, 0]
